Goal: Information Seeking & Learning: Compare options

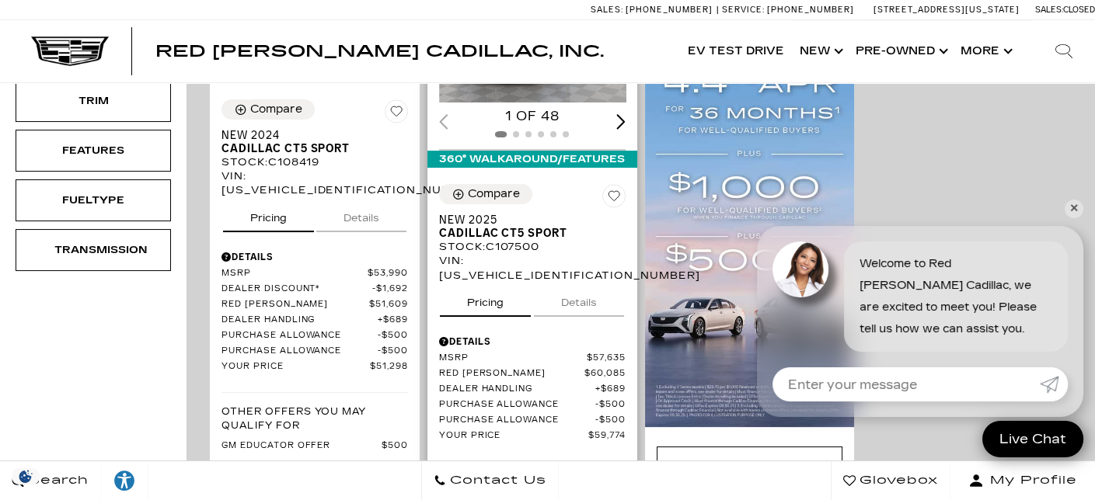
scroll to position [544, 0]
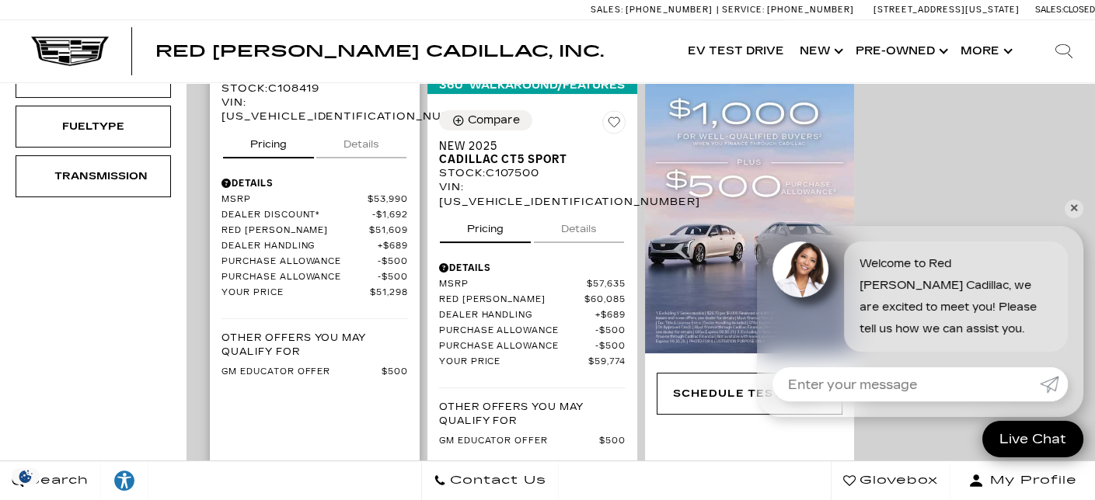
click at [364, 145] on button "Details" at bounding box center [361, 141] width 90 height 34
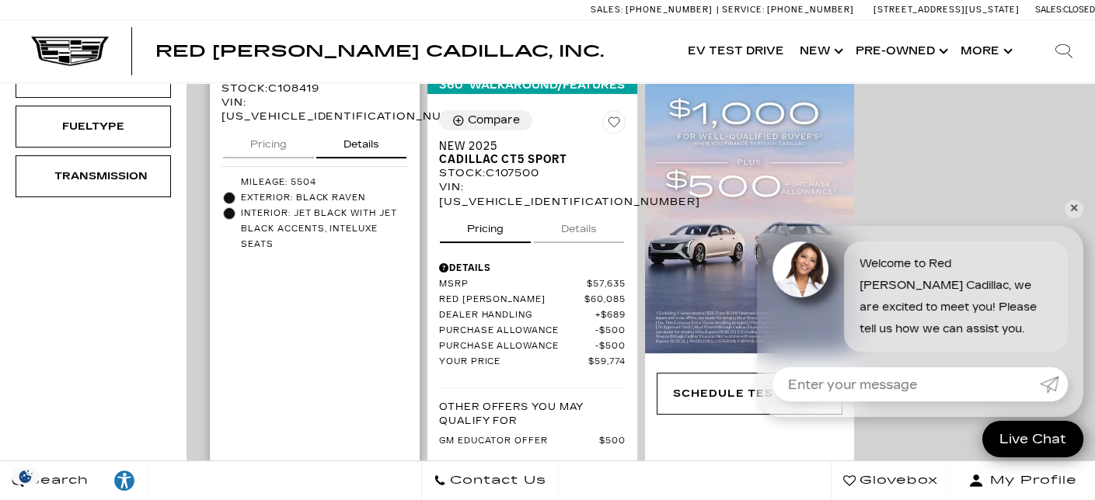
click at [271, 150] on button "Pricing" at bounding box center [268, 141] width 91 height 34
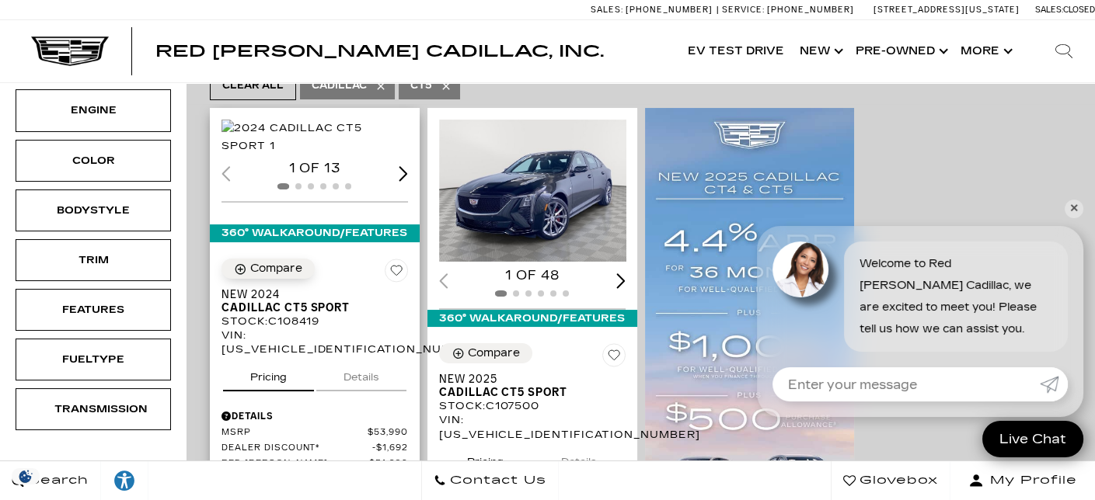
scroll to position [233, 0]
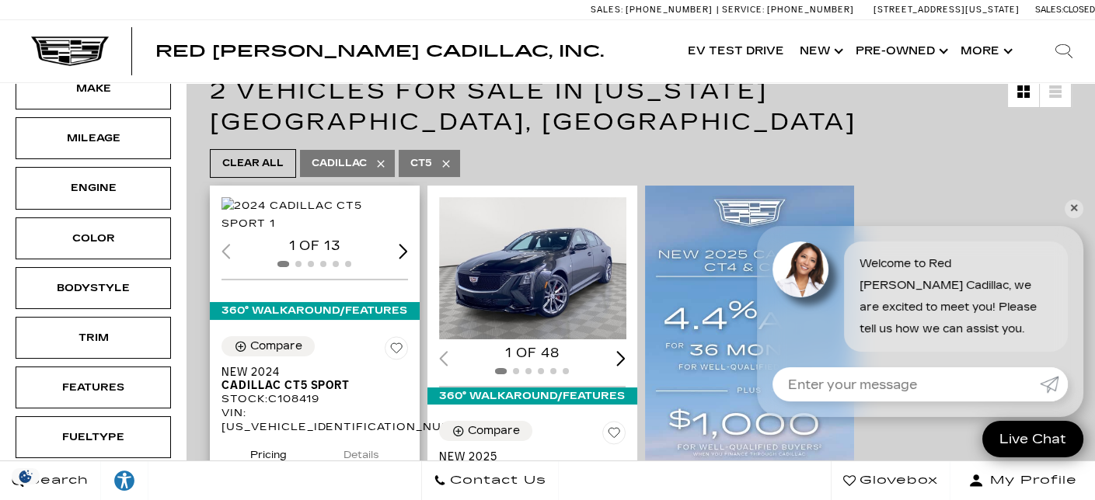
click at [322, 214] on img "1 / 2" at bounding box center [315, 214] width 189 height 34
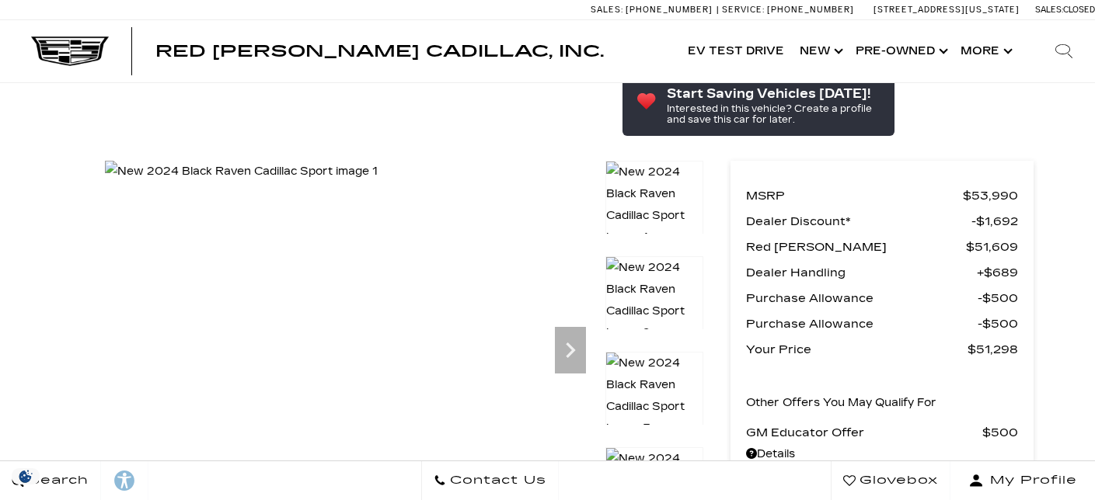
click at [563, 335] on icon "Next" at bounding box center [570, 350] width 31 height 31
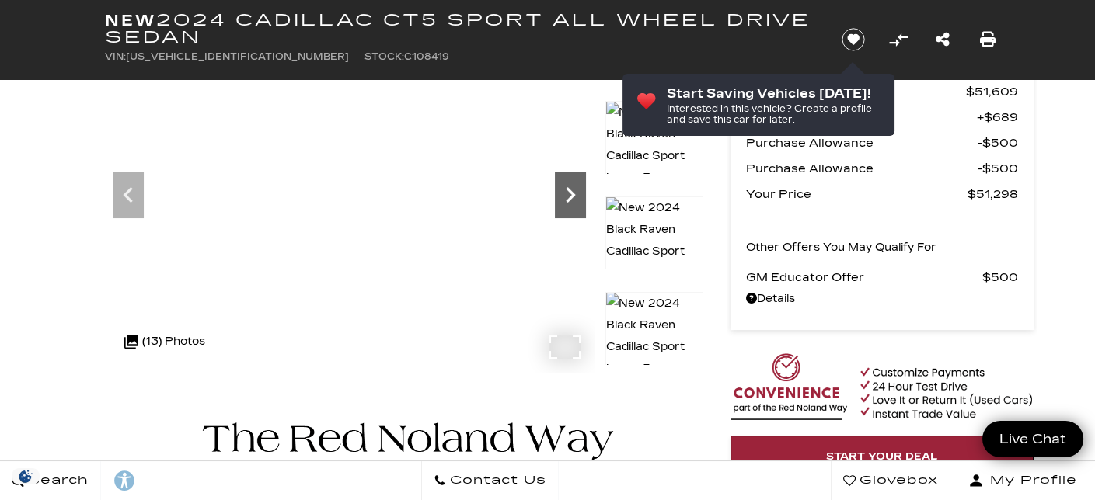
click at [568, 193] on icon "Next" at bounding box center [570, 194] width 31 height 31
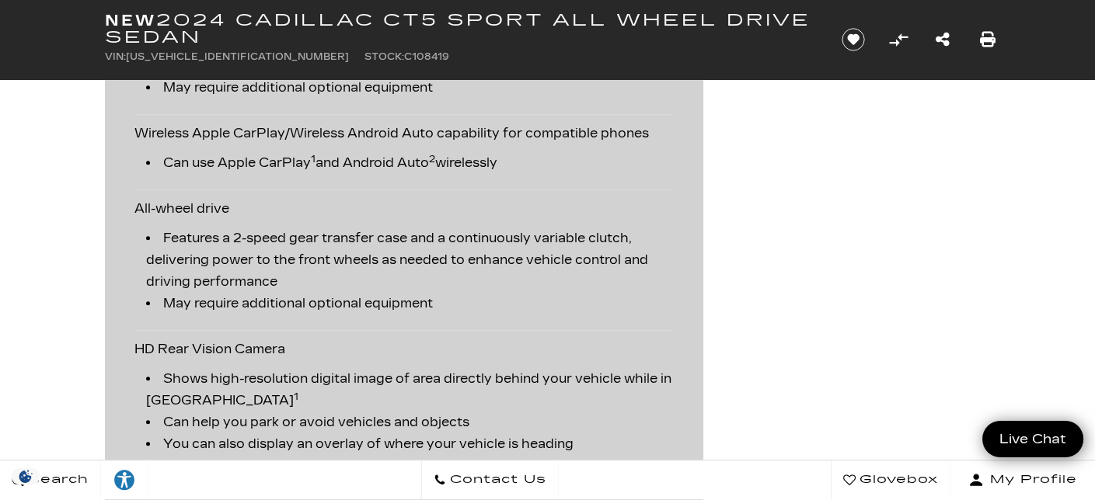
scroll to position [2020, 0]
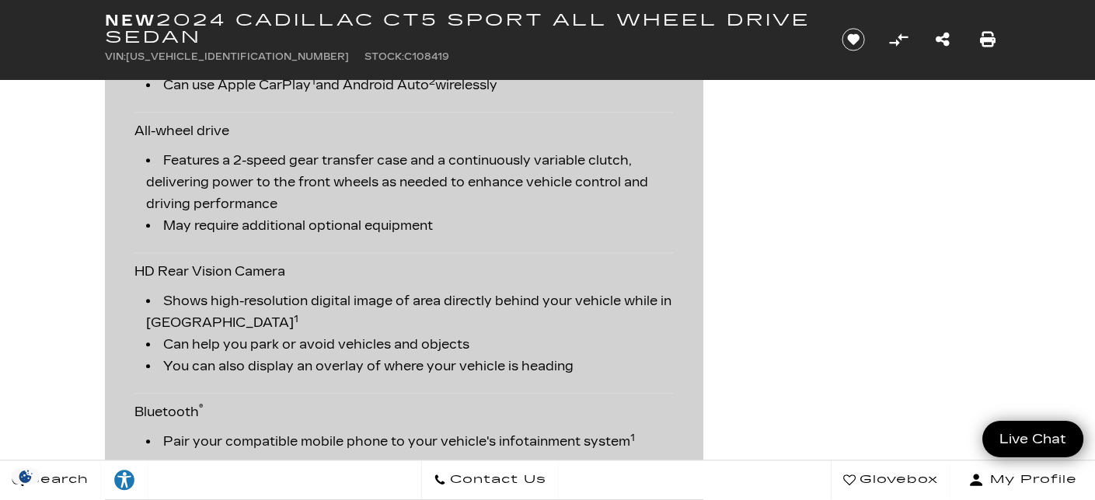
drag, startPoint x: 429, startPoint y: 286, endPoint x: 749, endPoint y: 253, distance: 321.7
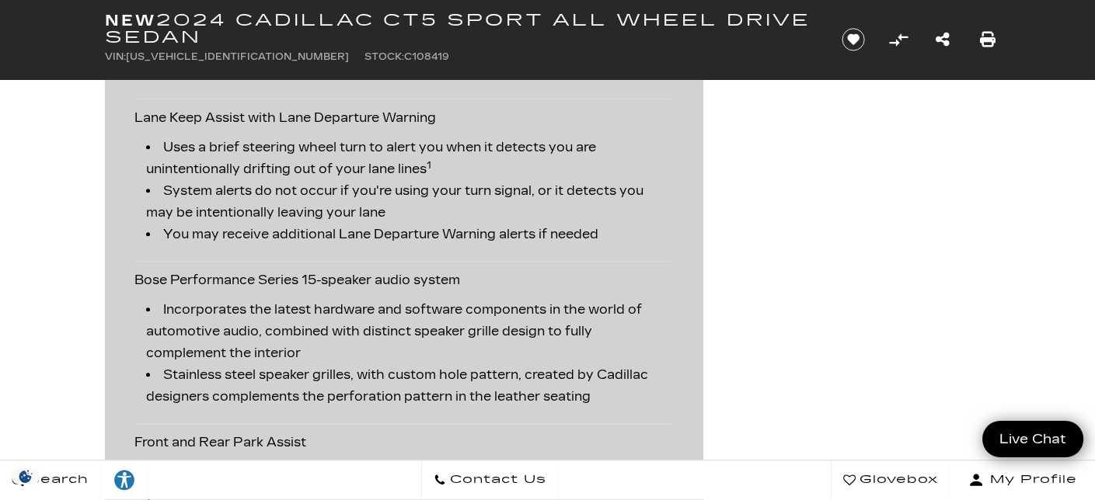
scroll to position [2527, 0]
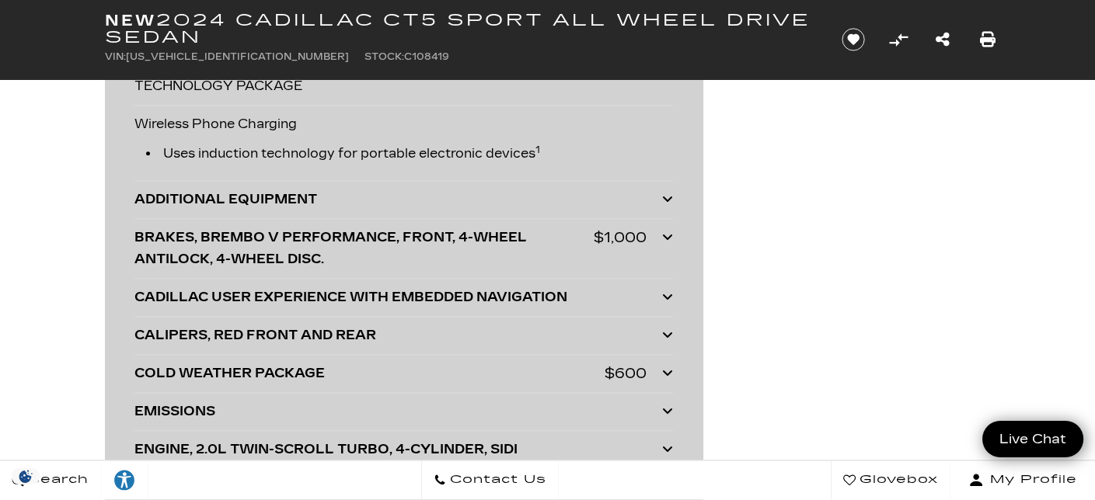
scroll to position [3515, 0]
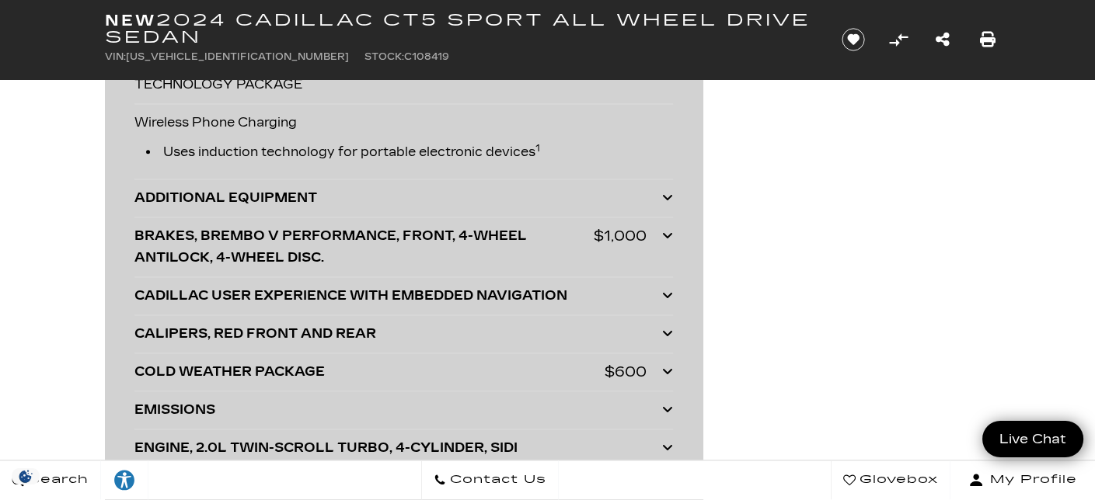
click at [667, 191] on icon at bounding box center [667, 197] width 11 height 12
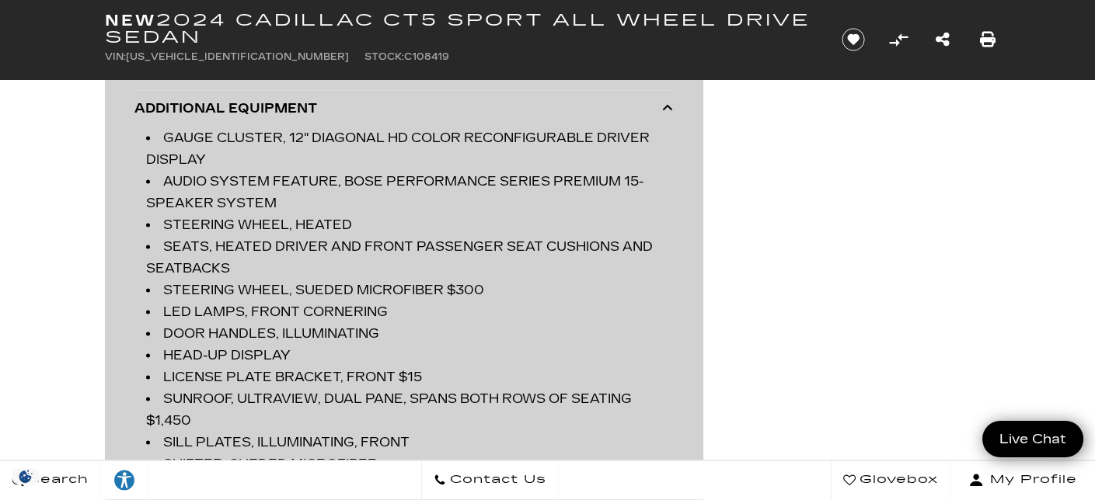
scroll to position [3608, 0]
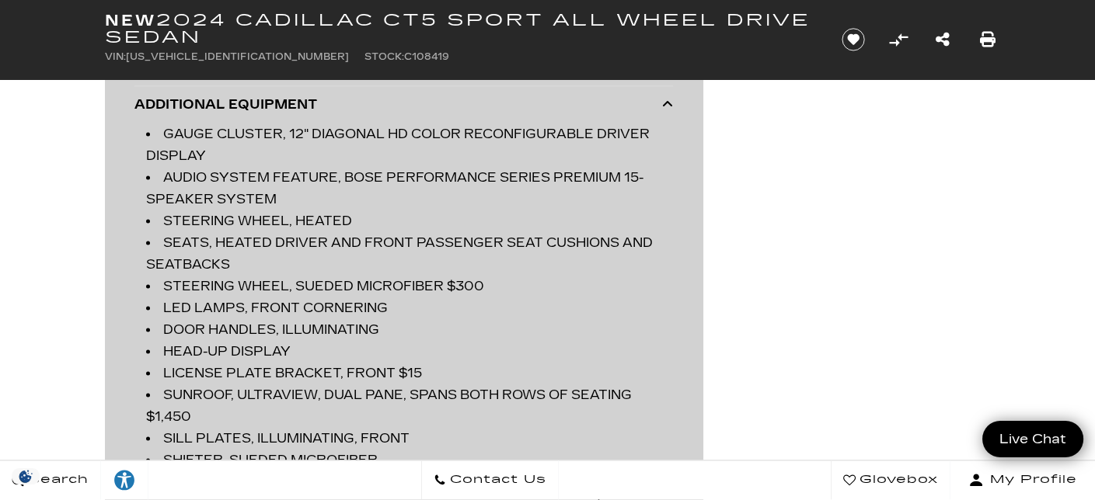
drag, startPoint x: 626, startPoint y: 273, endPoint x: 594, endPoint y: 280, distance: 32.6
click at [594, 280] on li "STEERING WHEEL, SUEDED MICROFIBER $300" at bounding box center [409, 287] width 527 height 22
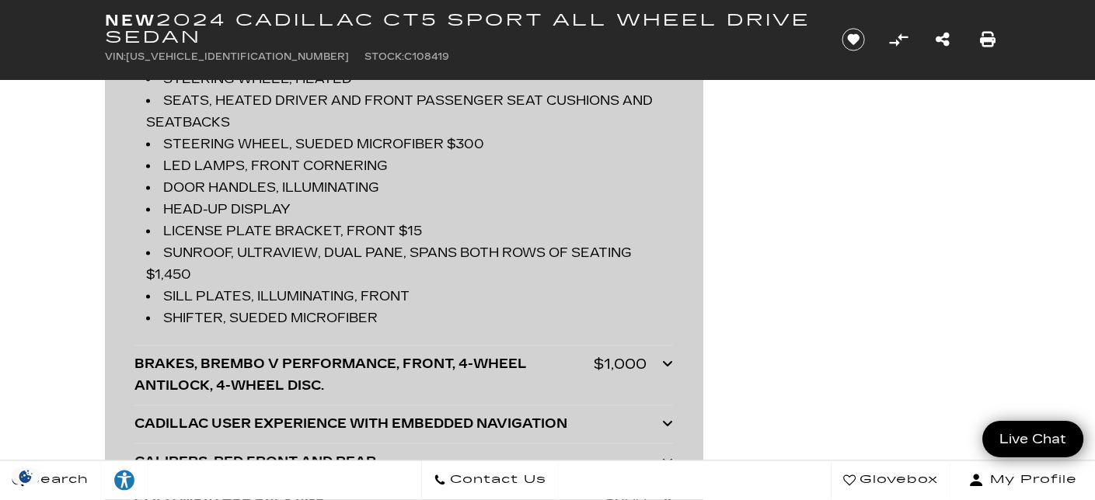
scroll to position [3841, 0]
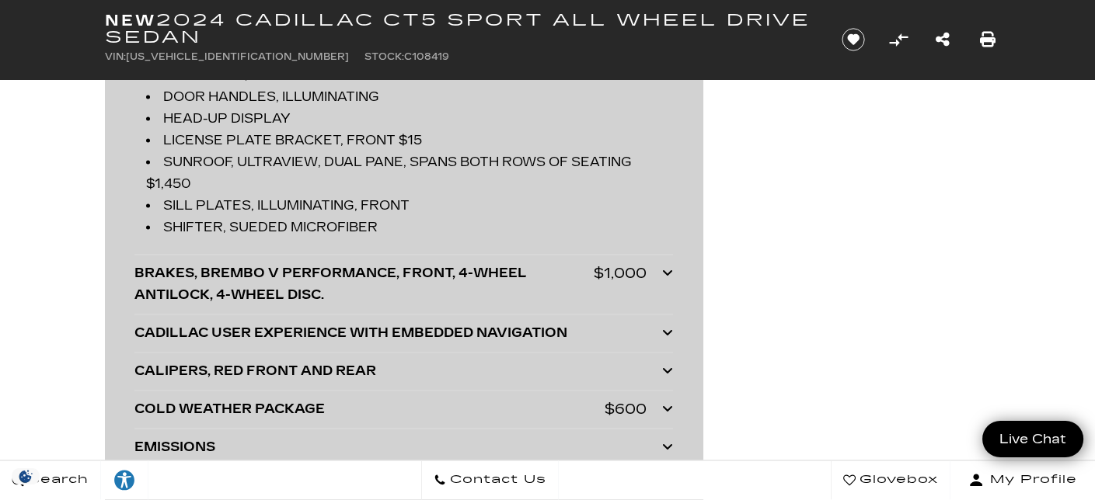
click at [666, 266] on icon at bounding box center [667, 272] width 11 height 12
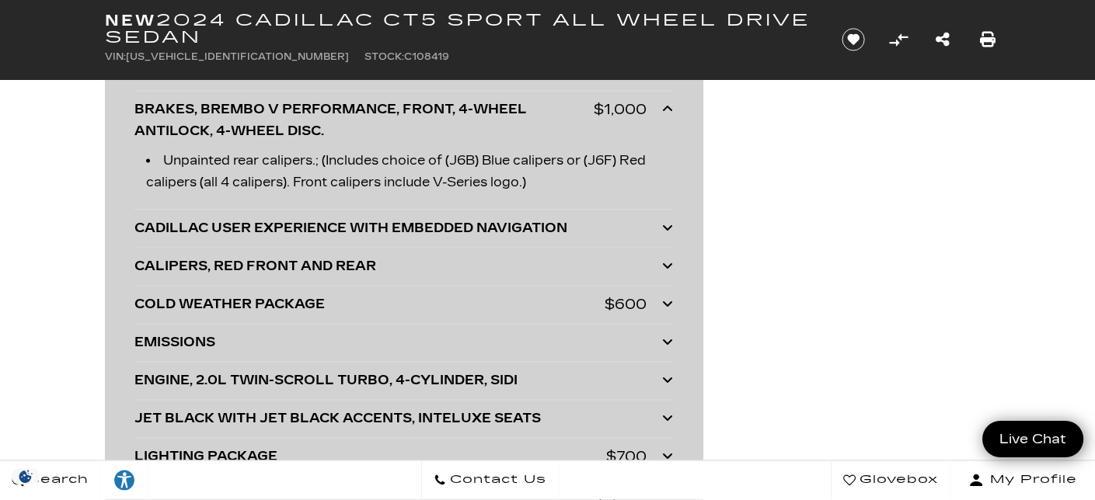
scroll to position [4008, 0]
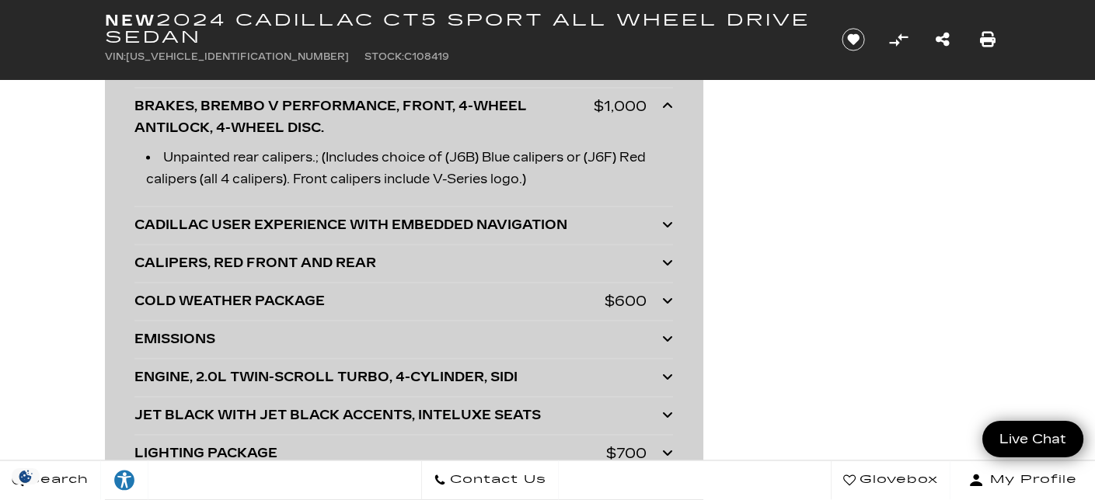
click at [663, 218] on icon at bounding box center [667, 224] width 11 height 12
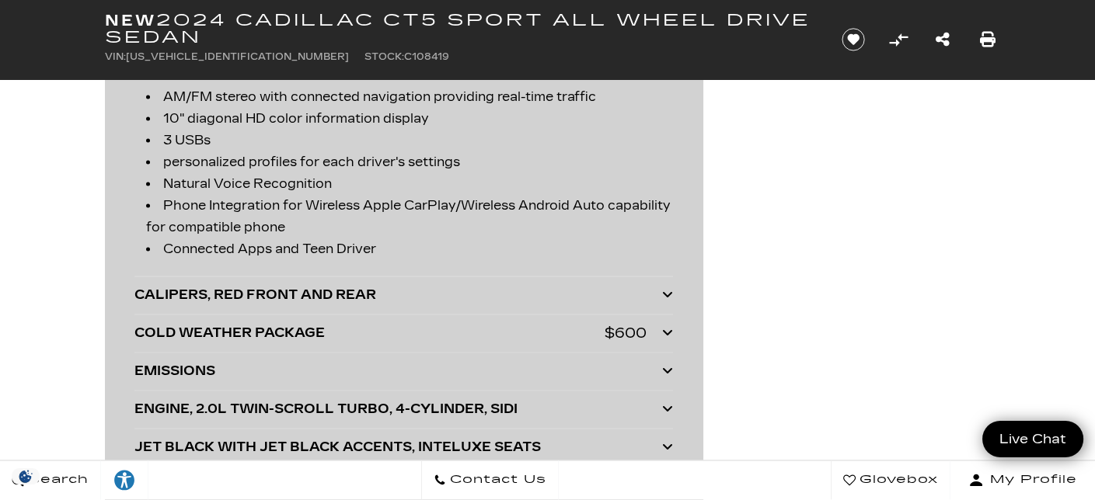
scroll to position [4256, 0]
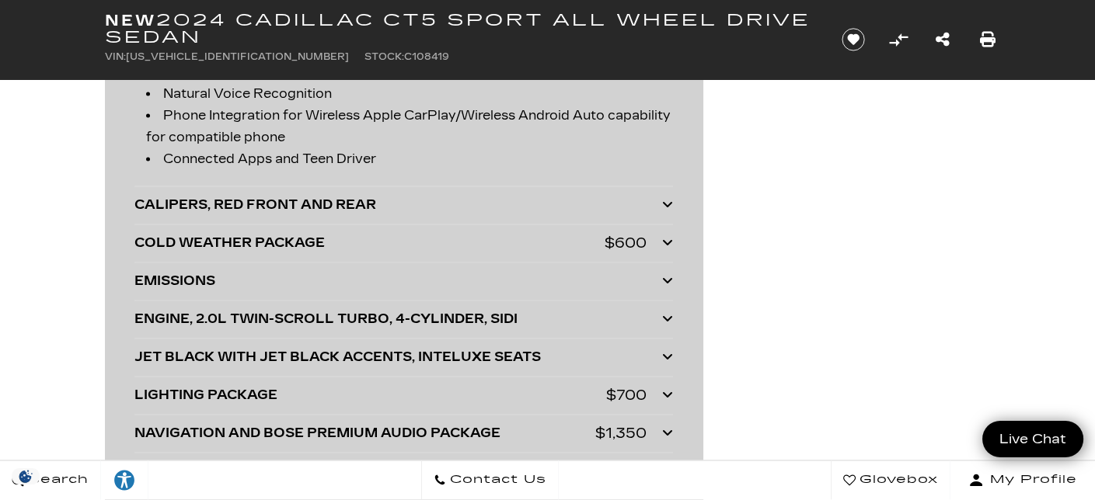
click at [666, 236] on icon at bounding box center [667, 242] width 11 height 12
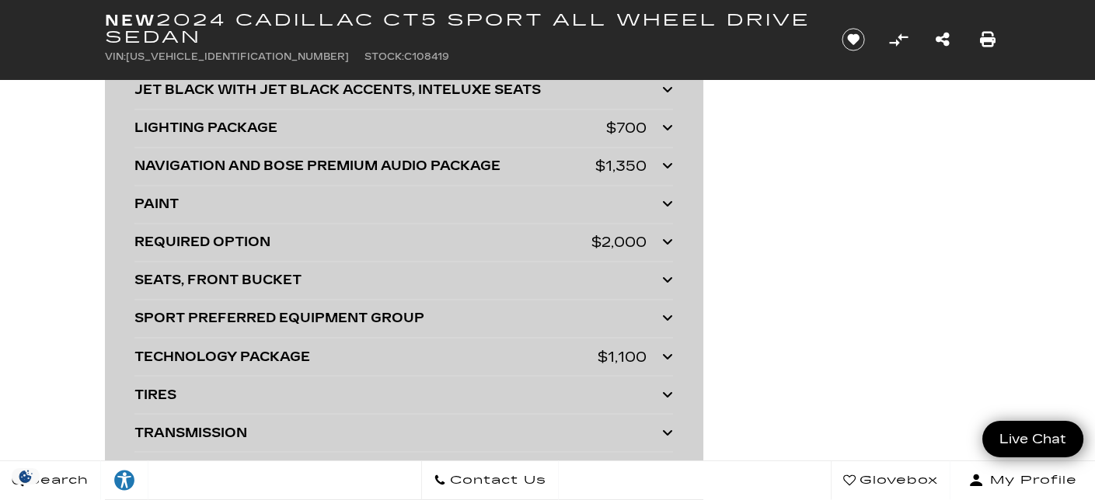
scroll to position [4591, 0]
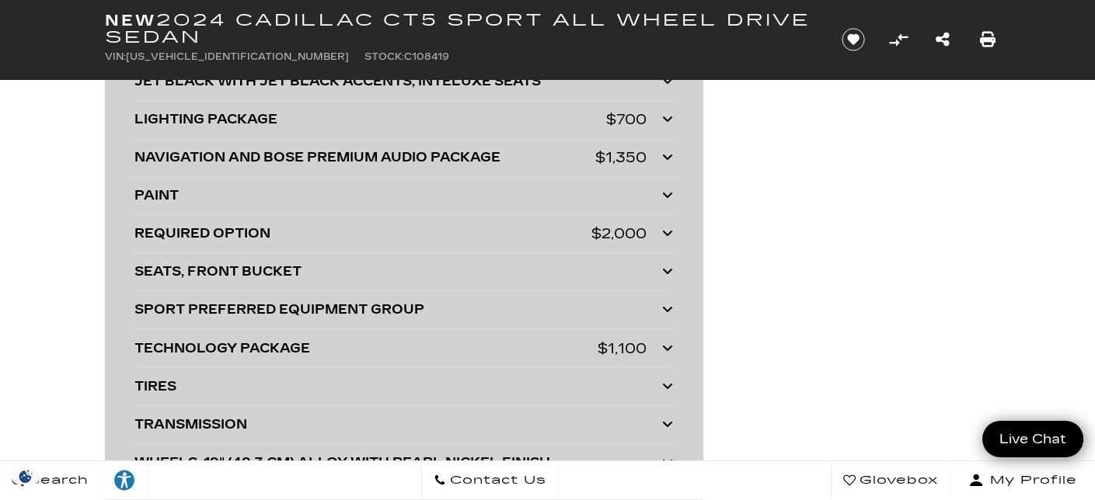
click at [666, 227] on icon at bounding box center [667, 233] width 11 height 12
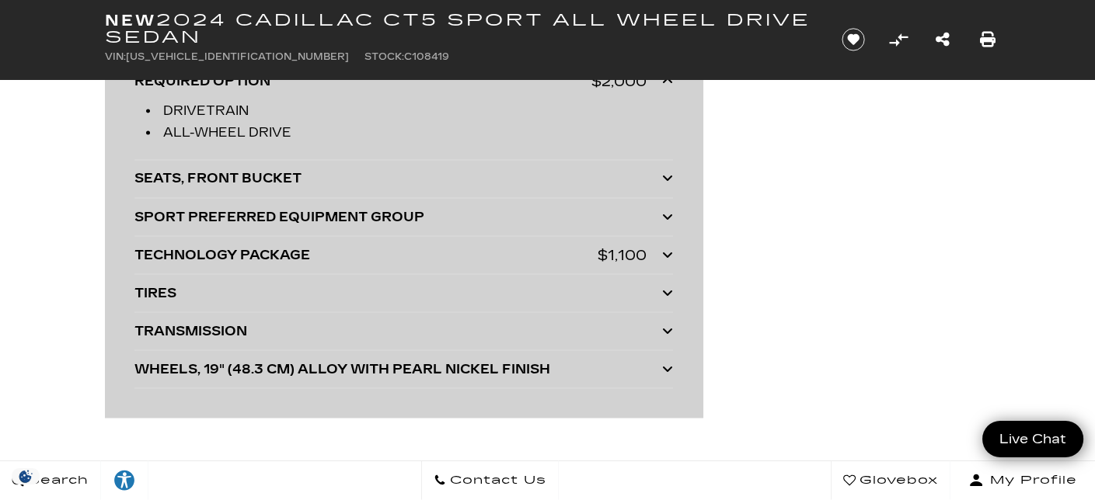
scroll to position [4749, 0]
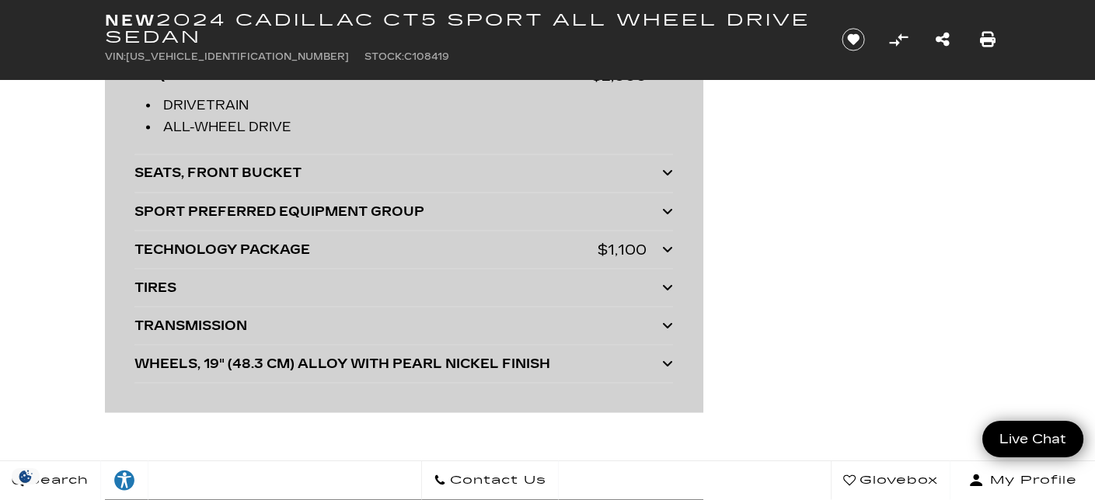
click at [666, 245] on icon at bounding box center [667, 248] width 11 height 12
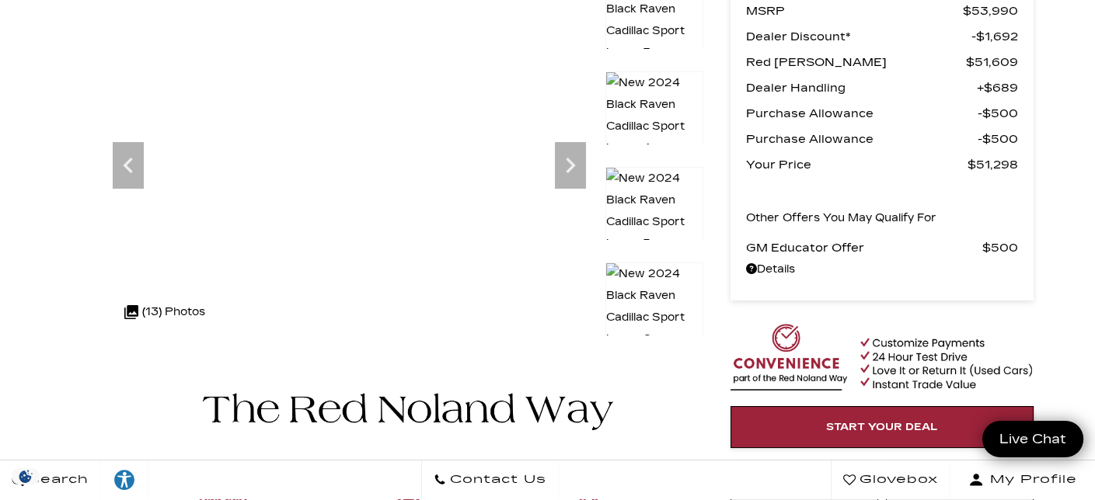
scroll to position [0, 0]
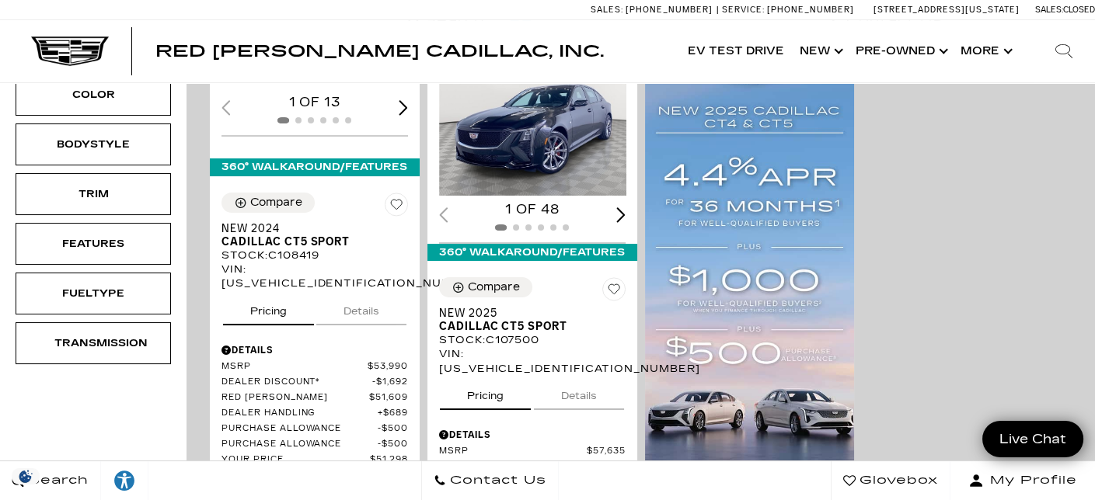
scroll to position [378, 0]
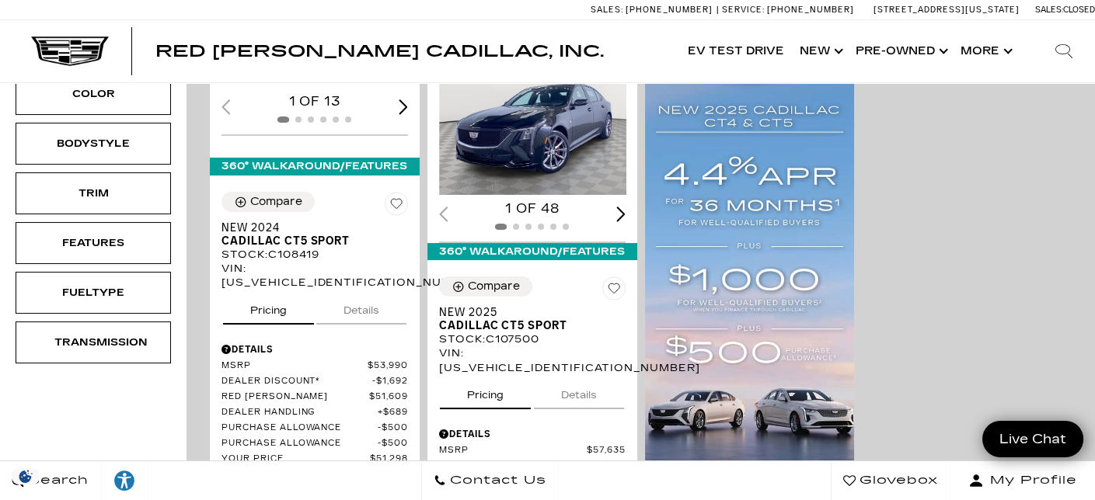
click at [637, 355] on div "Compare Save This Vehicle - New 2025 Cadillac CT5 Sport Stock : C107500 VIN: 1G…" at bounding box center [532, 445] width 210 height 360
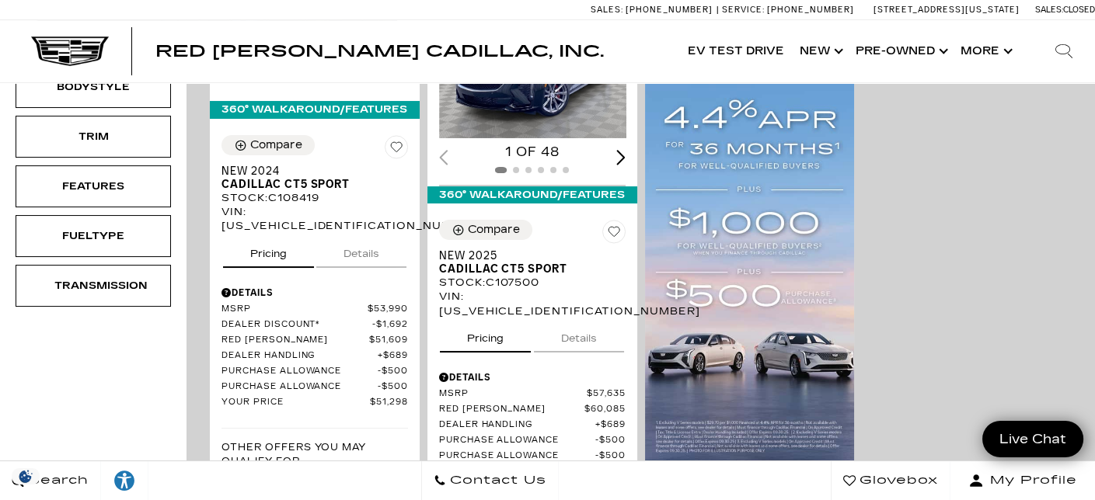
scroll to position [433, 0]
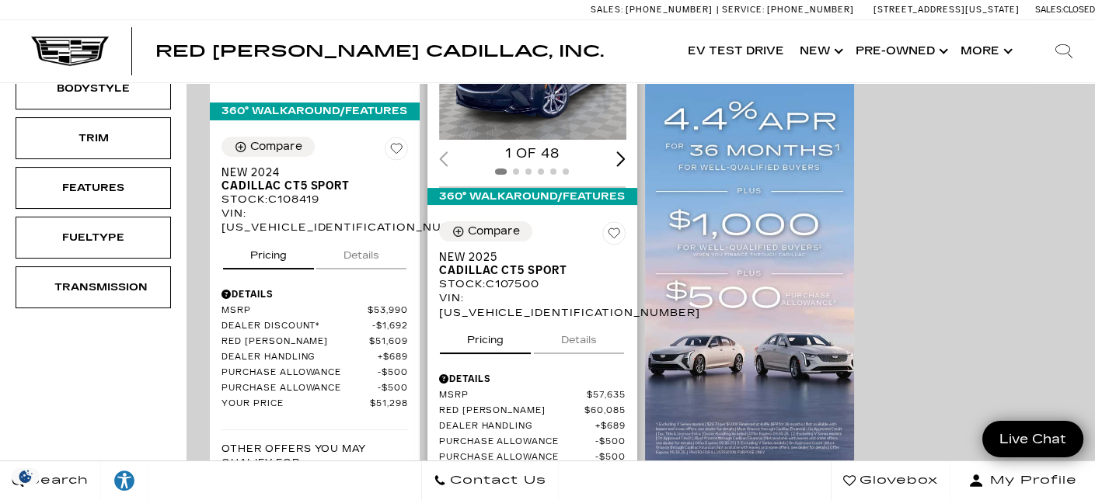
click at [575, 320] on button "Details" at bounding box center [579, 337] width 90 height 34
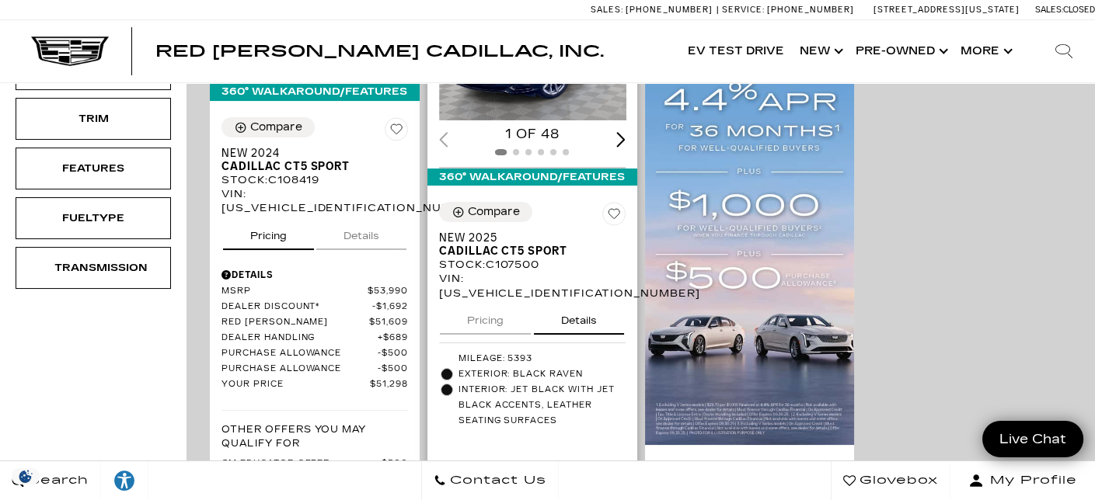
scroll to position [454, 0]
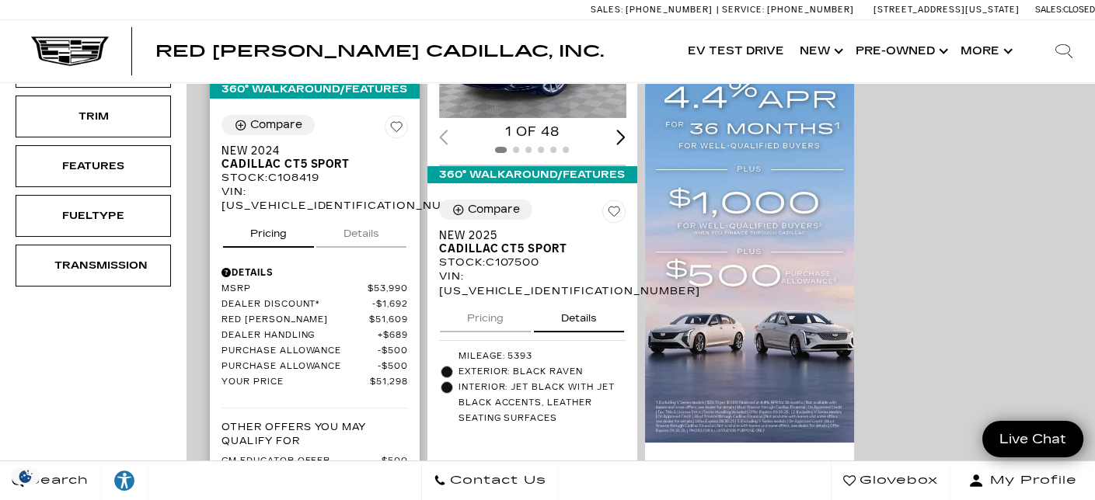
click at [373, 235] on button "Details" at bounding box center [361, 231] width 90 height 34
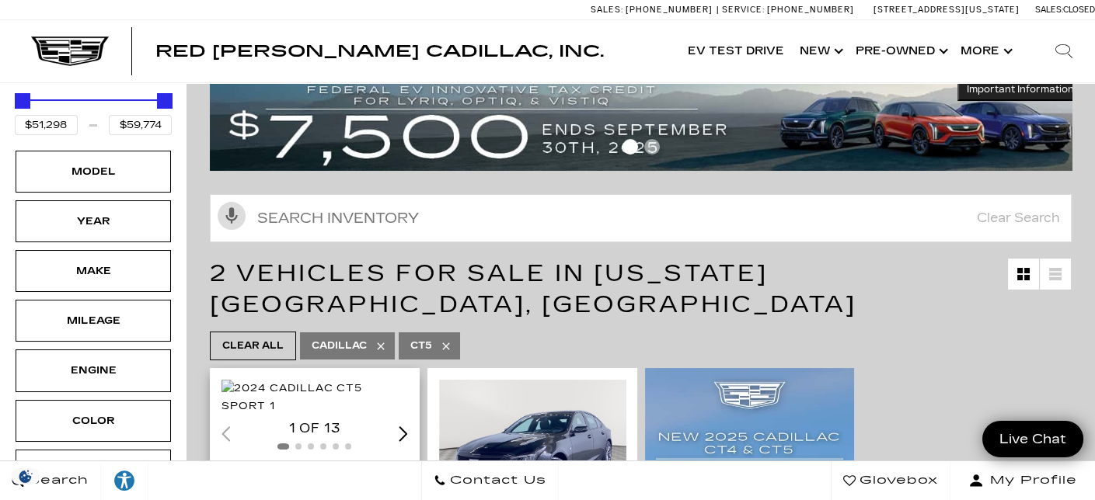
scroll to position [48, 0]
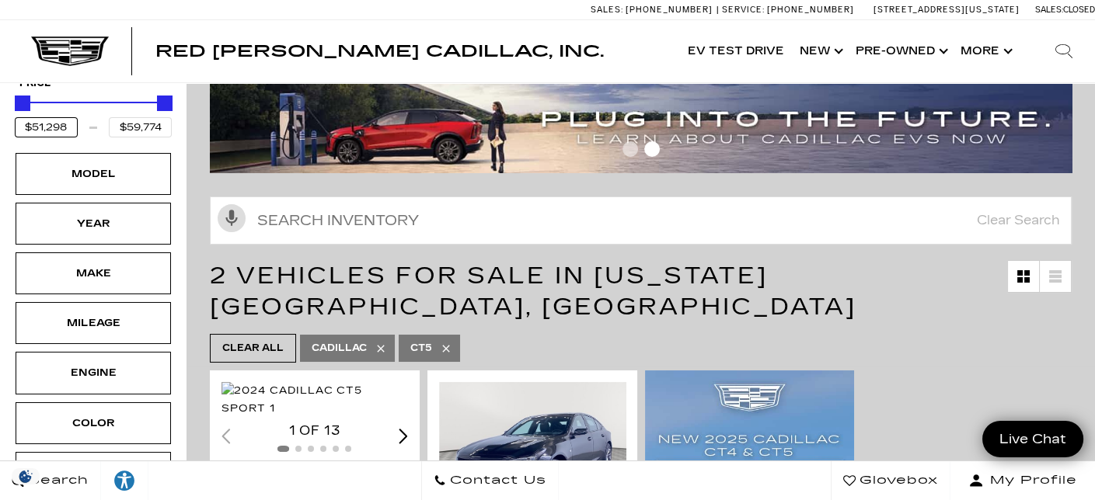
click at [37, 125] on input "$51,298" at bounding box center [46, 127] width 63 height 20
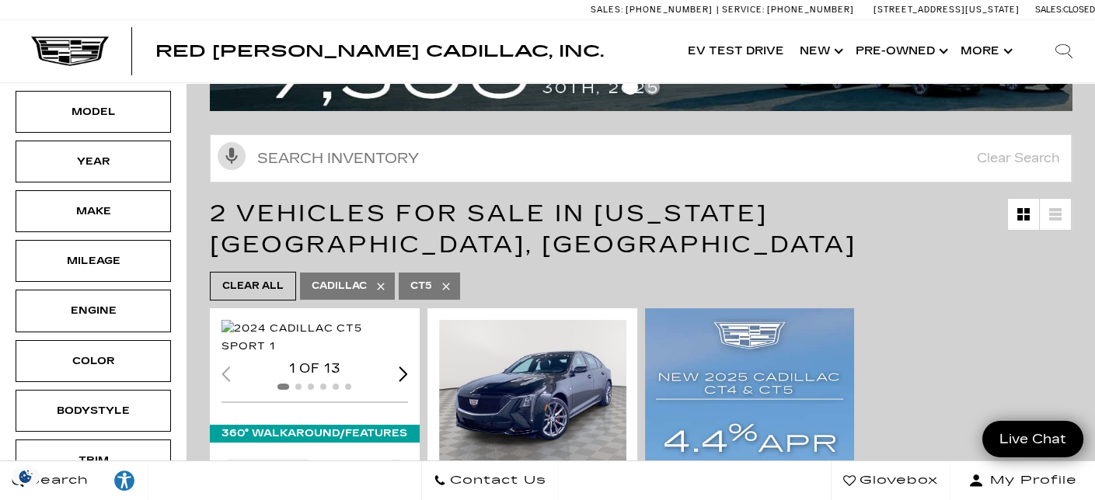
scroll to position [0, 0]
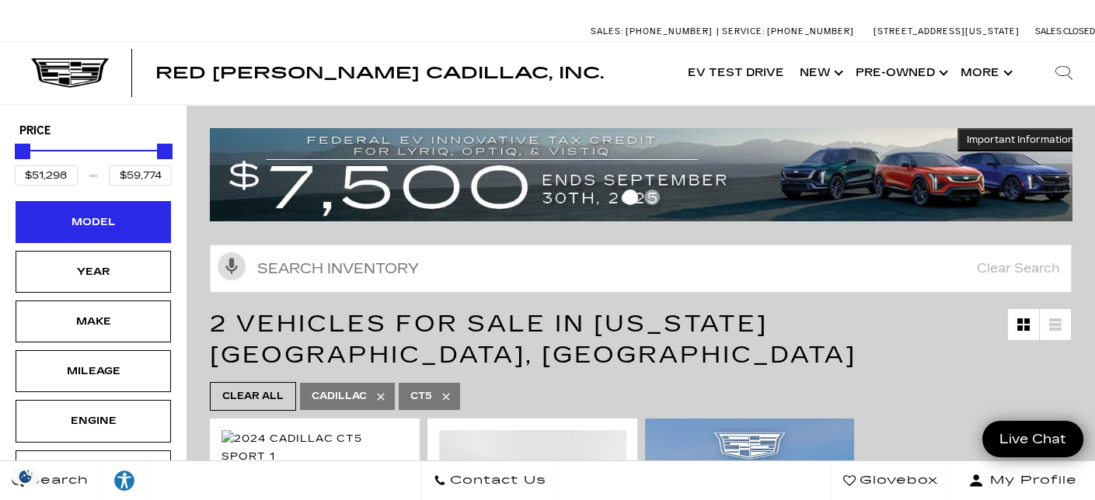
click at [95, 225] on div "Model" at bounding box center [93, 222] width 78 height 17
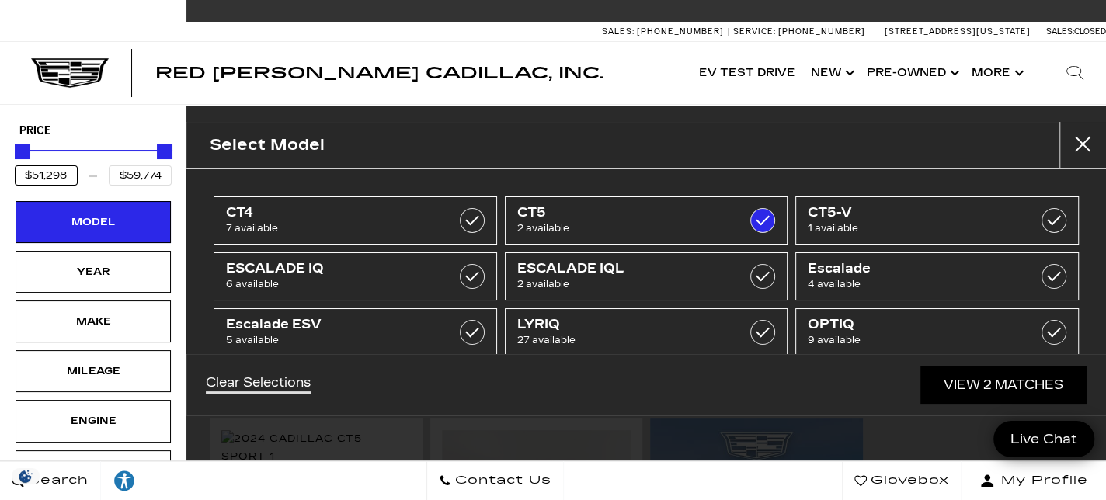
click at [71, 173] on input "$51,298" at bounding box center [46, 175] width 63 height 20
type input "$"
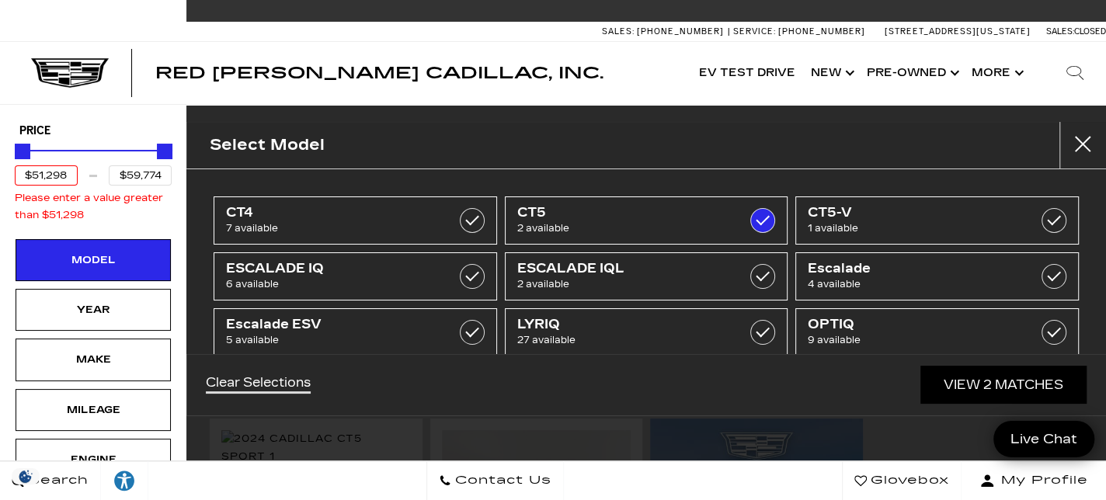
click at [71, 173] on input "$51,298" at bounding box center [46, 175] width 63 height 20
type input "$51,299"
click at [74, 248] on div "Price $51,299 $59,774 Please enter a value greater than $51,298 Model Year Make…" at bounding box center [93, 451] width 163 height 663
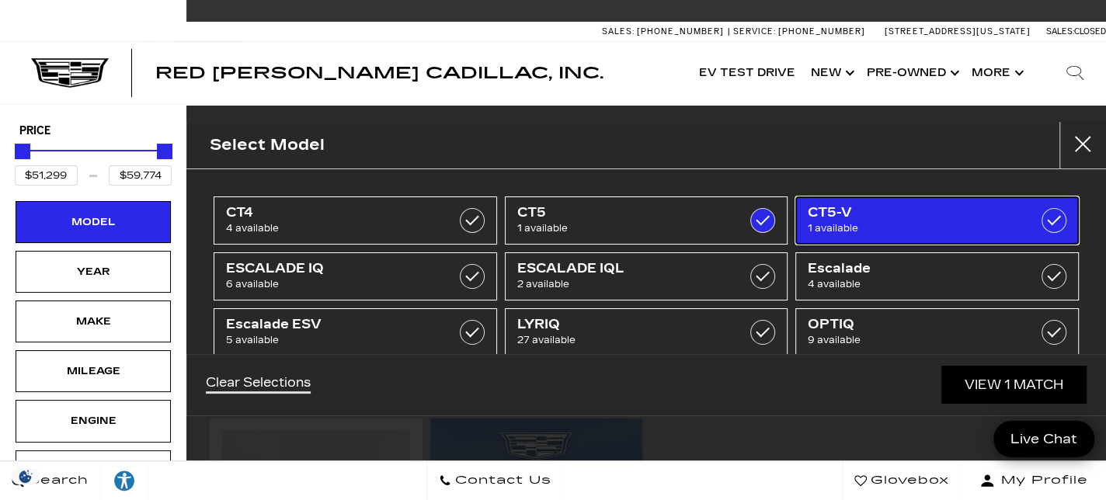
click at [1042, 218] on label at bounding box center [1054, 220] width 25 height 25
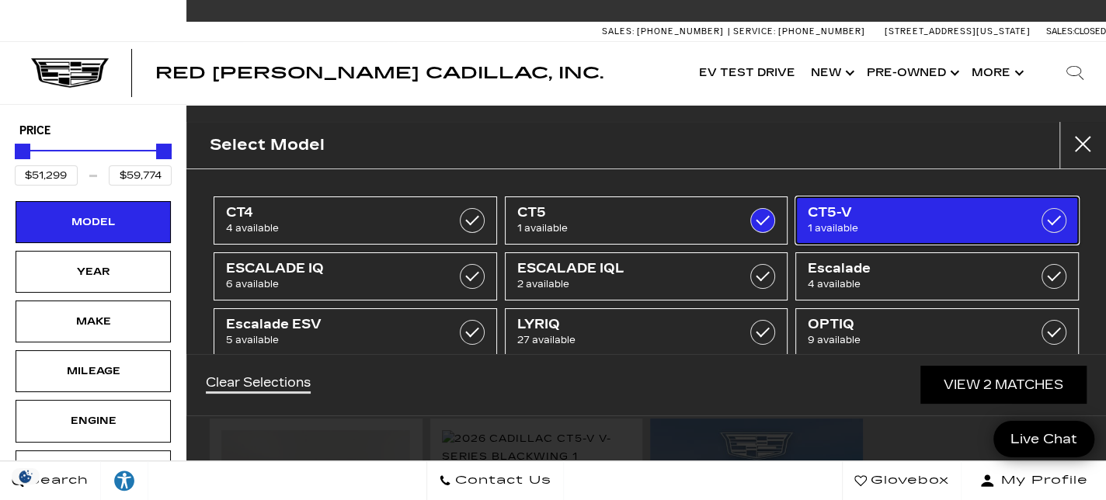
type input "$118,430"
checkbox input "true"
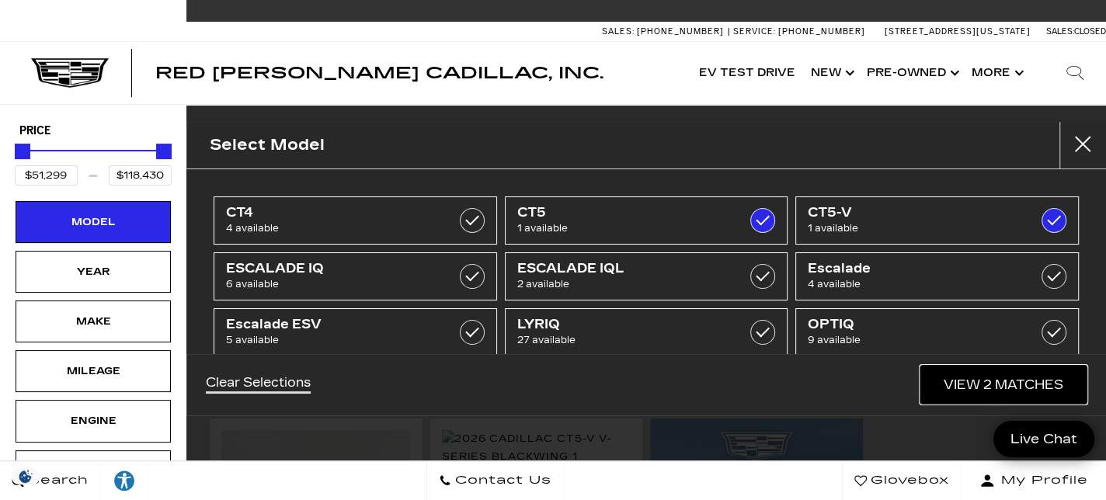
click at [1007, 380] on link "View 2 Matches" at bounding box center [1004, 385] width 166 height 38
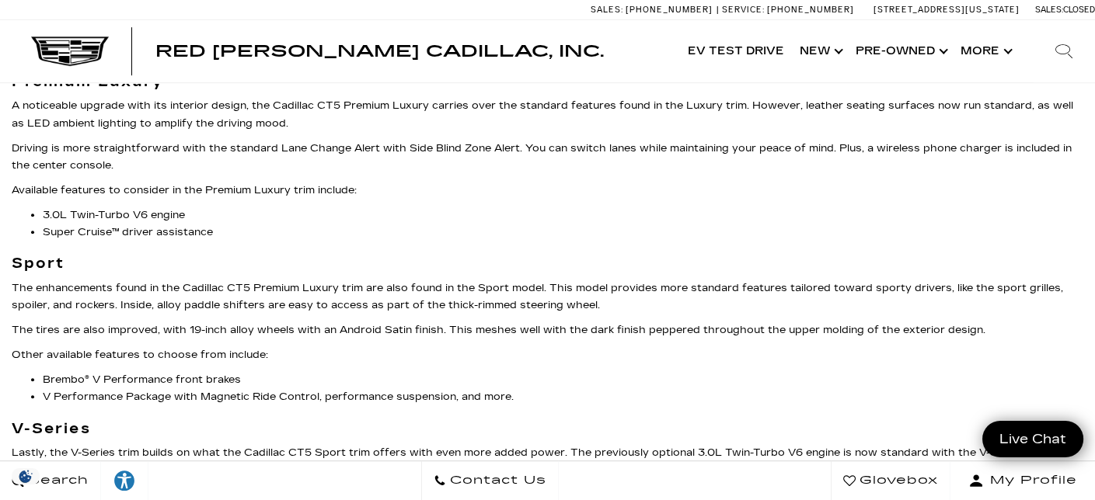
scroll to position [1678, 0]
